Goal: Task Accomplishment & Management: Complete application form

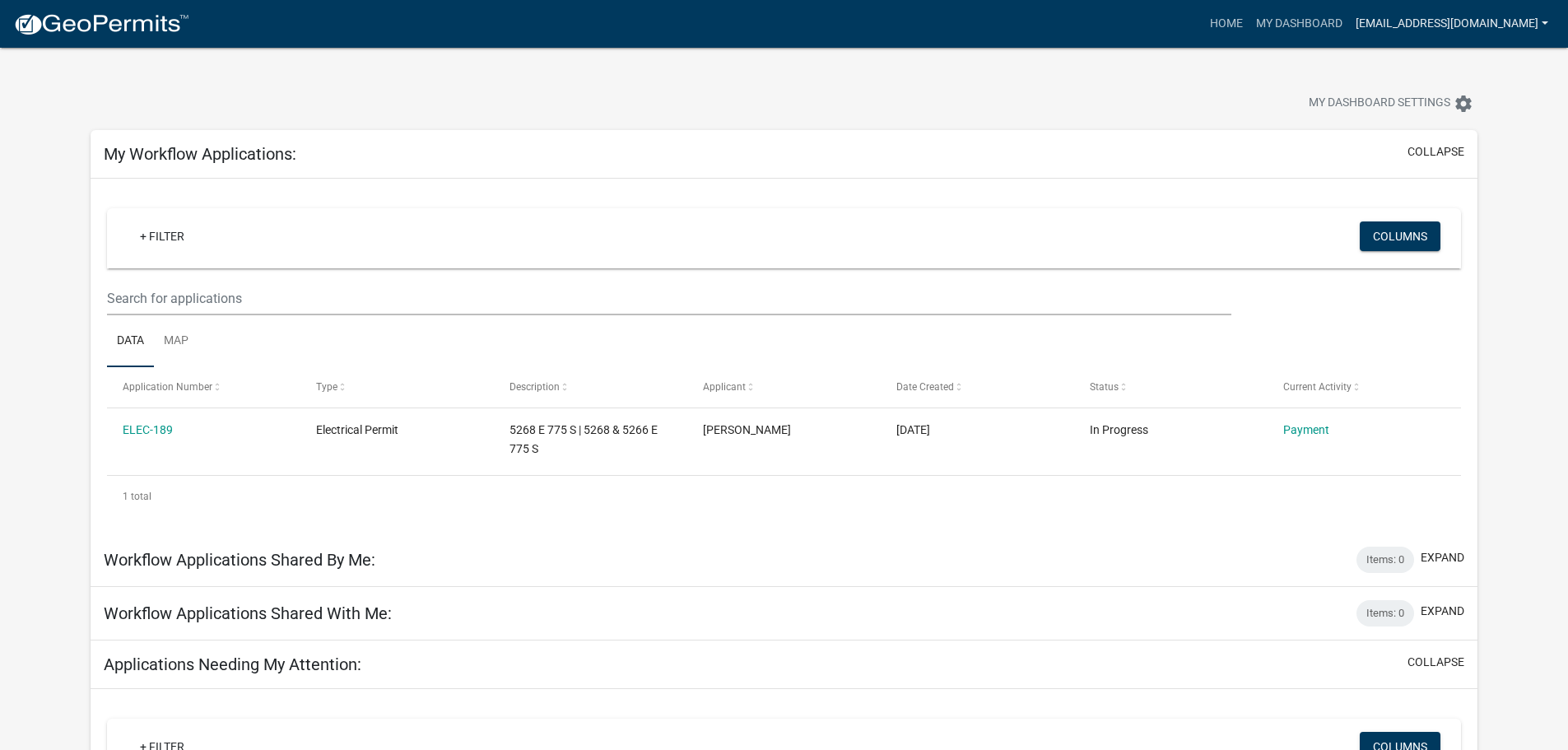
click at [1520, 23] on link "[EMAIL_ADDRESS][DOMAIN_NAME]" at bounding box center [1452, 24] width 206 height 31
click at [1461, 122] on link "Logout" at bounding box center [1489, 120] width 132 height 39
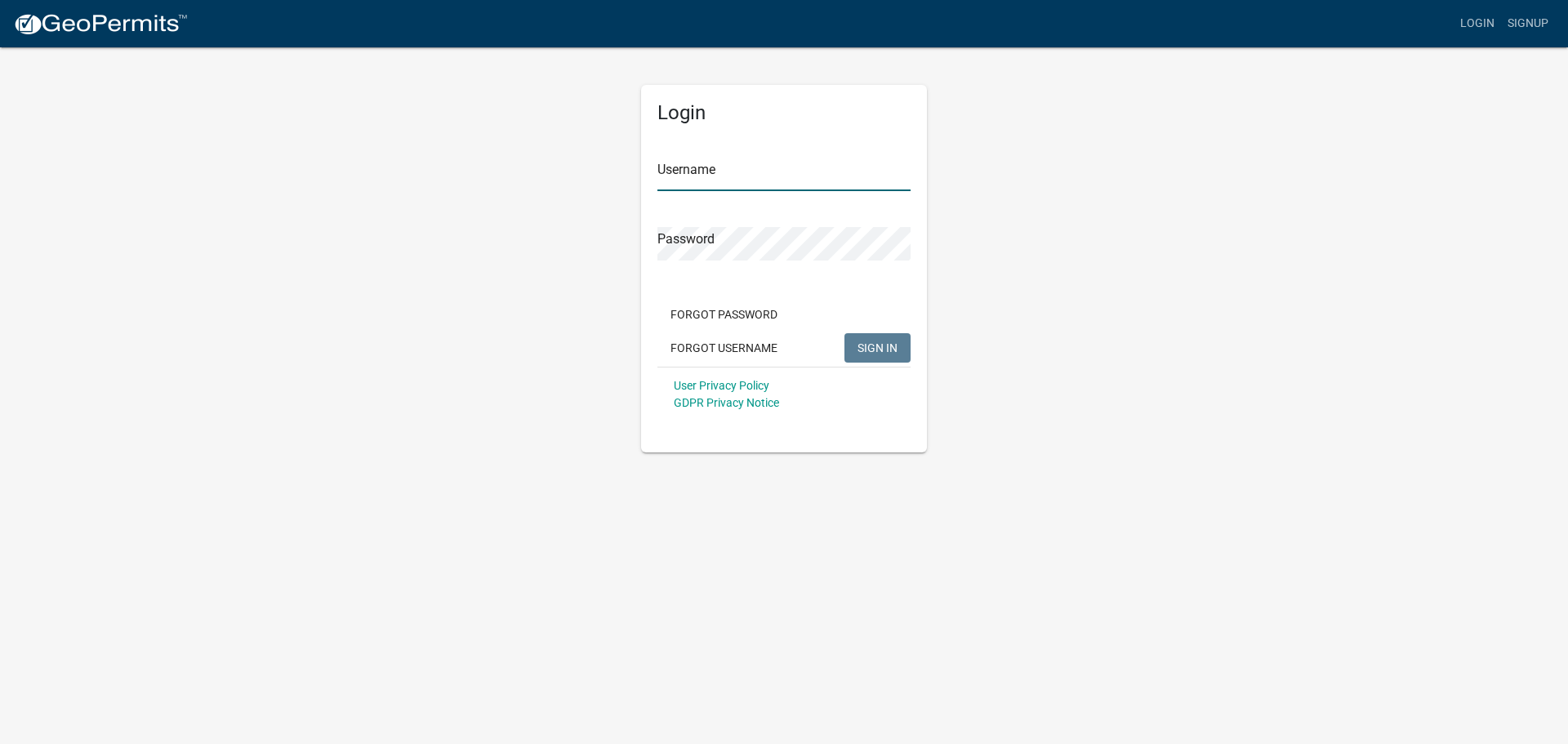
click at [694, 178] on input "Username" at bounding box center [784, 174] width 253 height 33
type input "[EMAIL_ADDRESS][DOMAIN_NAME]"
click at [845, 333] on button "SIGN IN" at bounding box center [878, 347] width 66 height 29
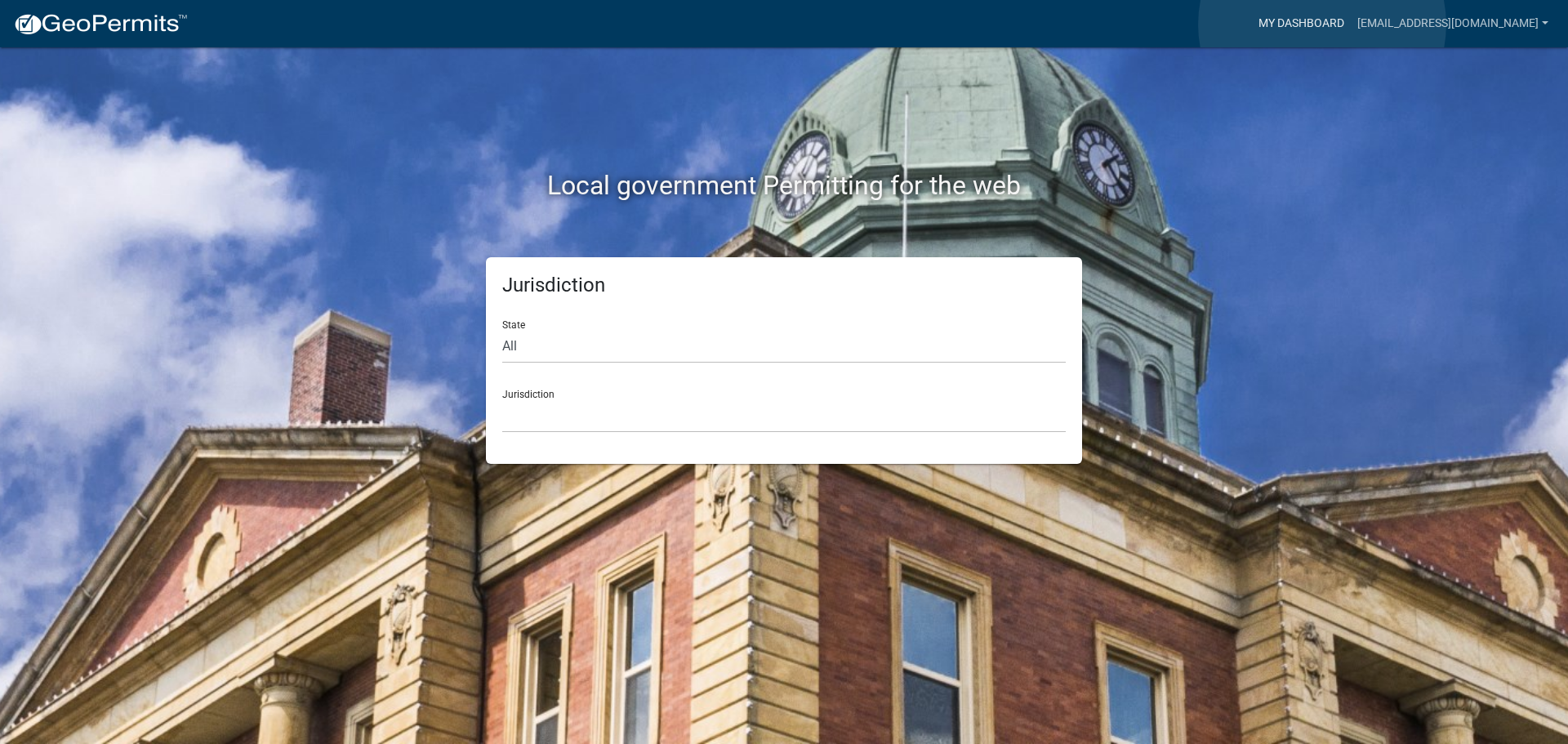
click at [1324, 26] on link "My Dashboard" at bounding box center [1301, 24] width 98 height 31
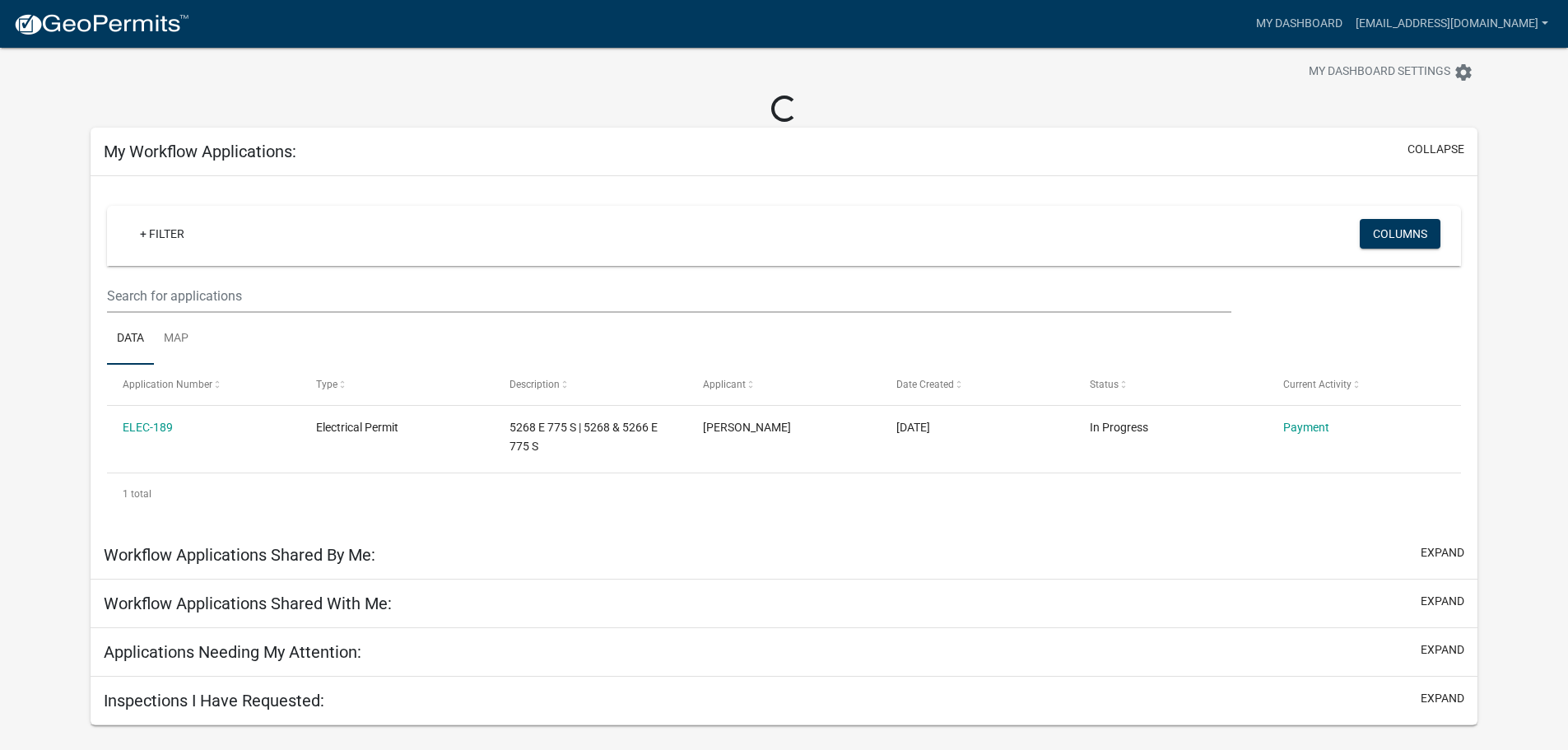
scroll to position [48, 0]
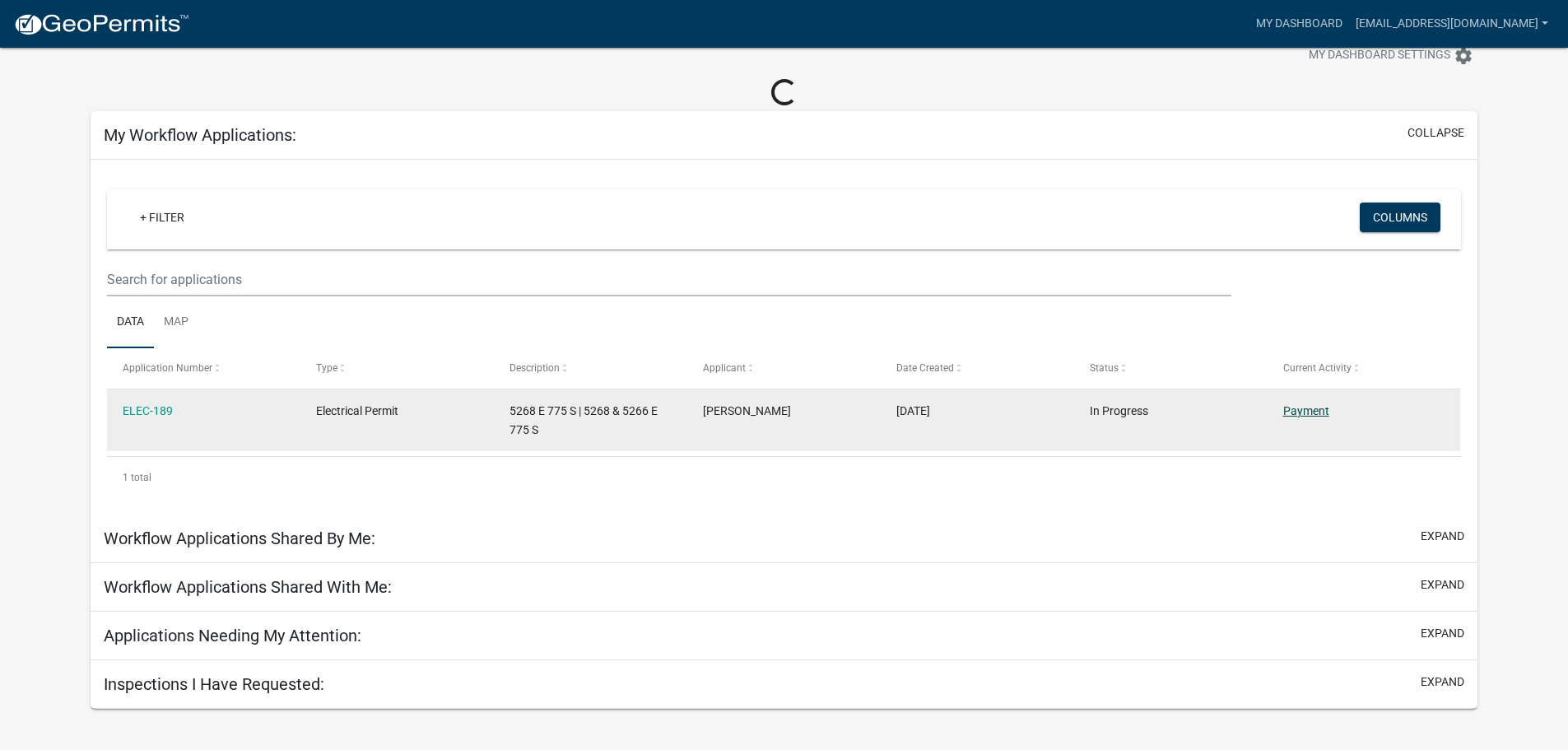
click at [1303, 413] on link "Payment" at bounding box center [1306, 411] width 46 height 13
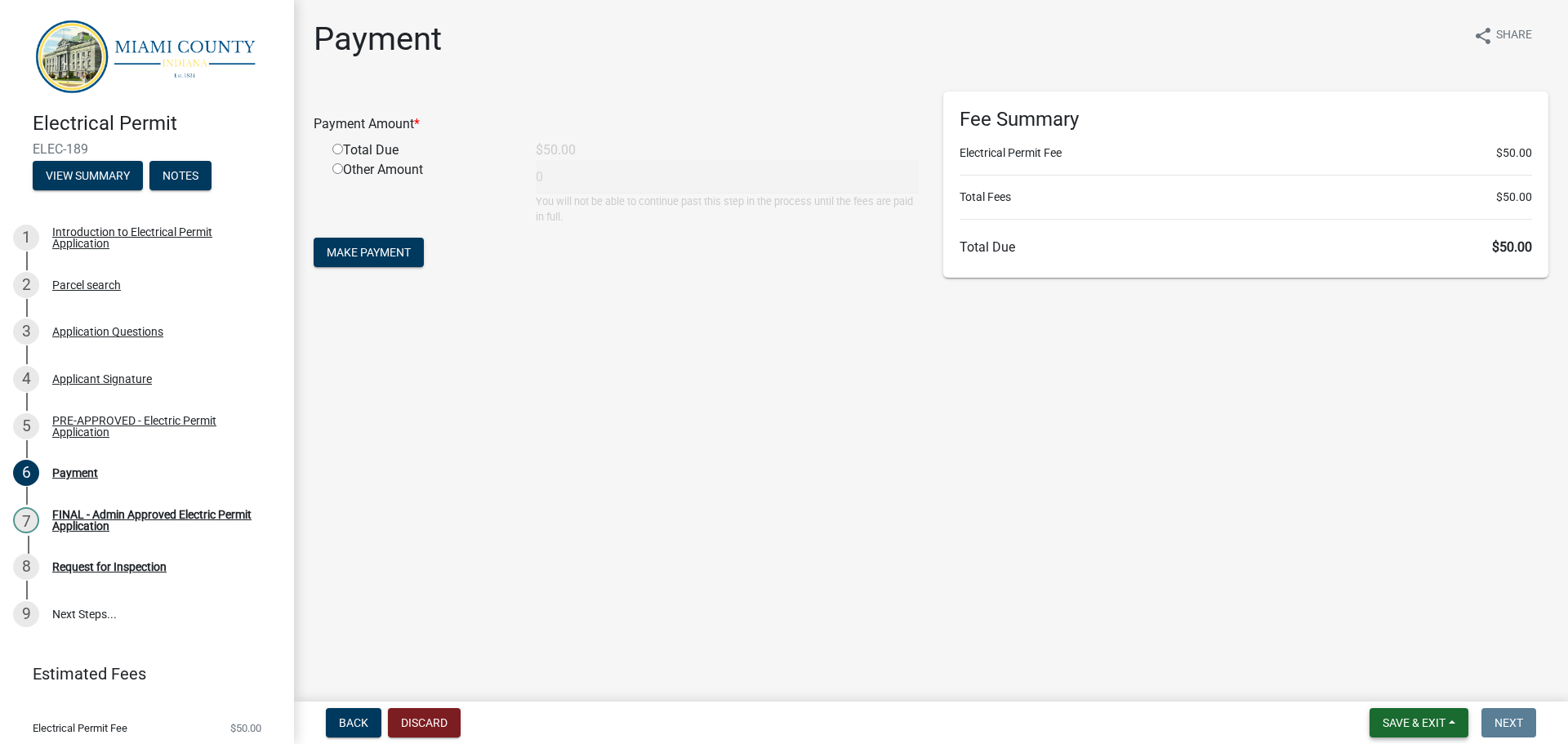
click at [1420, 723] on span "Save & Exit" at bounding box center [1414, 722] width 62 height 13
click at [1369, 682] on button "Save & Exit" at bounding box center [1402, 679] width 131 height 39
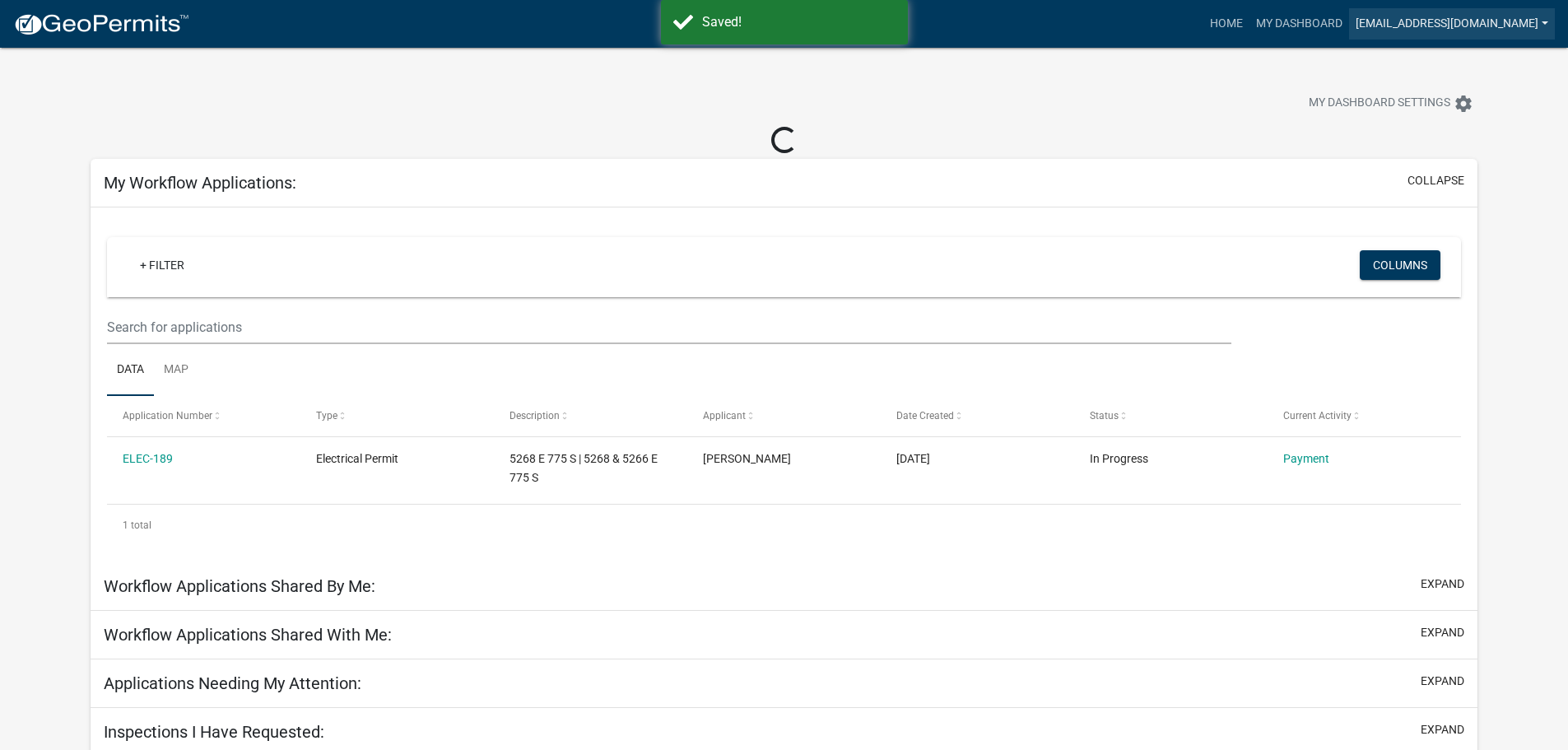
click at [1490, 23] on link "[EMAIL_ADDRESS][DOMAIN_NAME]" at bounding box center [1452, 24] width 206 height 31
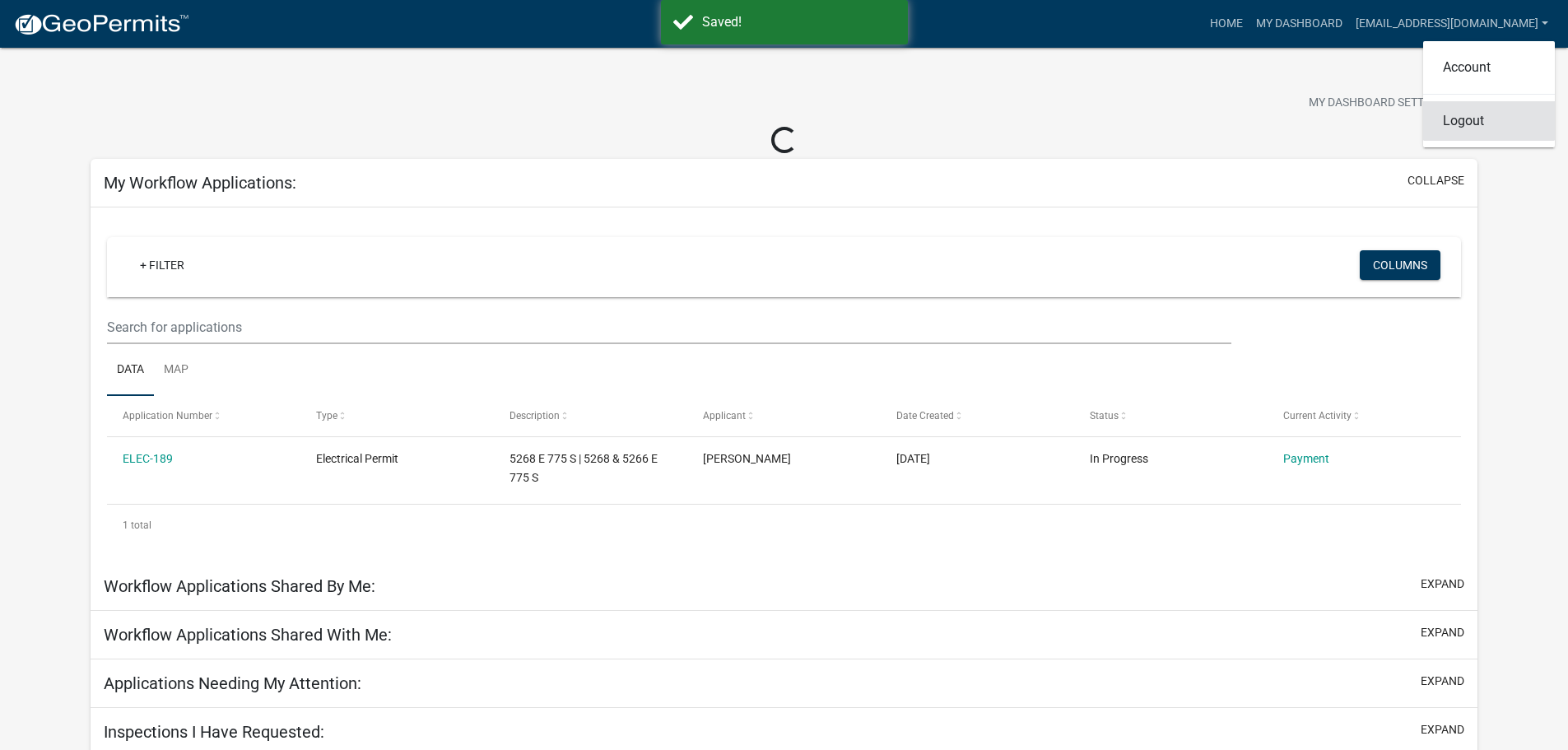
click at [1469, 122] on link "Logout" at bounding box center [1489, 120] width 132 height 39
